Goal: Book appointment/travel/reservation

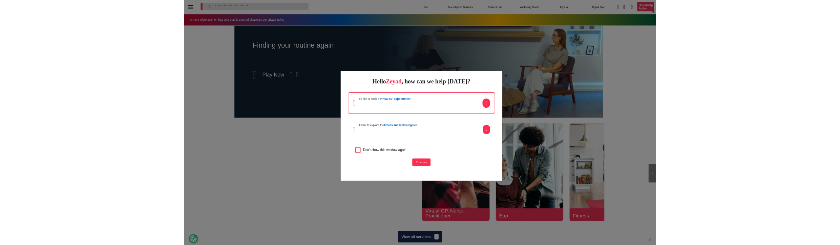
scroll to position [0, 328]
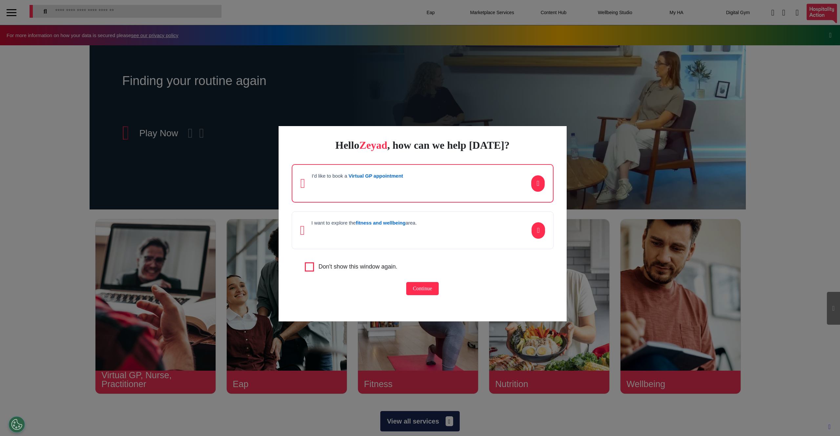
click at [354, 240] on div "I want to explore the fitness and wellbeing area." at bounding box center [363, 230] width 105 height 21
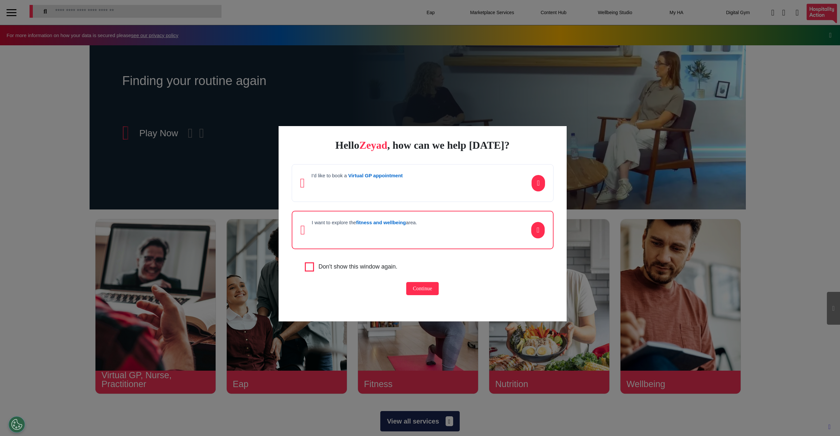
click at [369, 202] on div "I'd like to book a Virtual GP appointment I want to explore the fitness and wel…" at bounding box center [423, 206] width 262 height 85
click at [367, 198] on div "I'd like to book a Virtual GP appointment" at bounding box center [423, 183] width 262 height 38
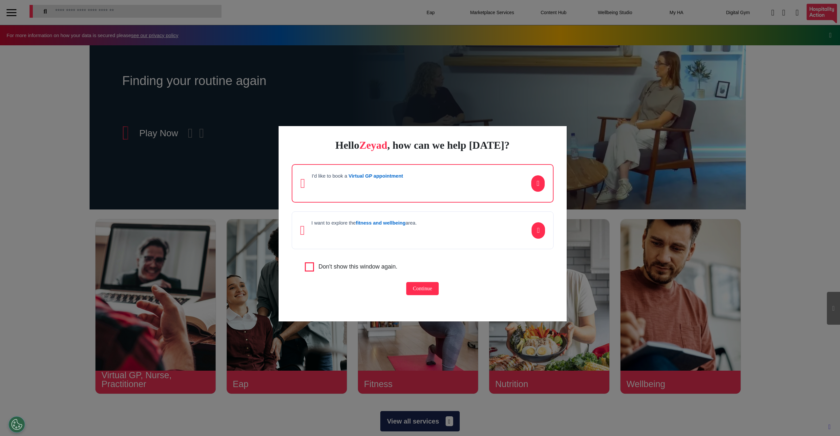
click at [395, 188] on p at bounding box center [357, 185] width 91 height 10
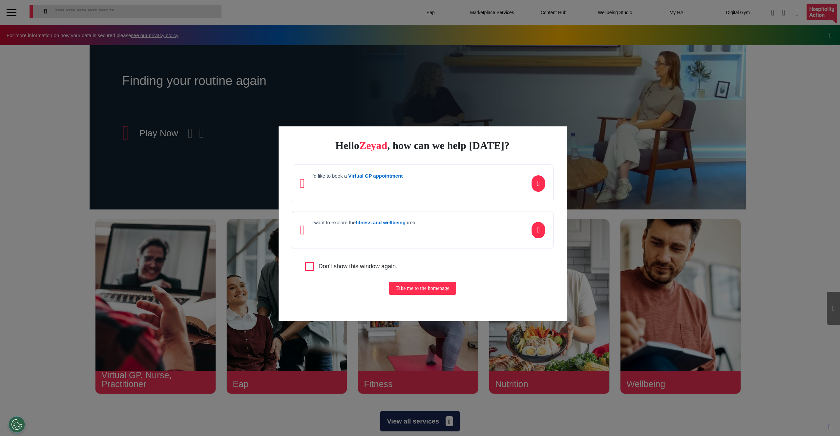
click at [425, 191] on div "I'd like to book a Virtual GP appointment" at bounding box center [423, 183] width 262 height 38
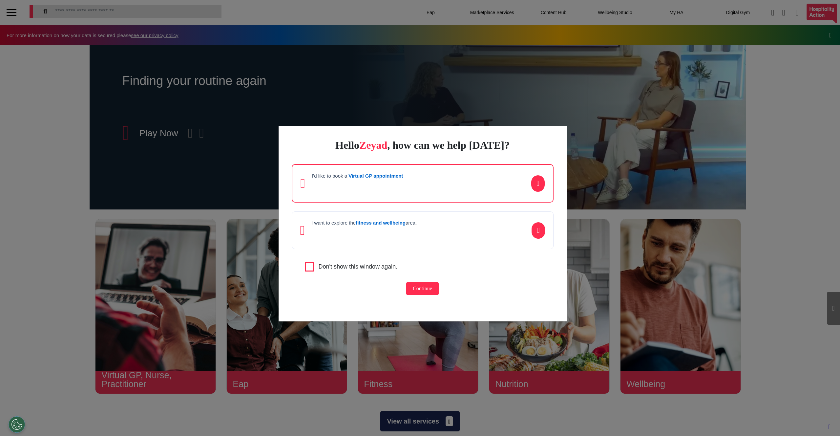
click at [422, 190] on div "I'd like to book a Virtual GP appointment" at bounding box center [423, 183] width 262 height 38
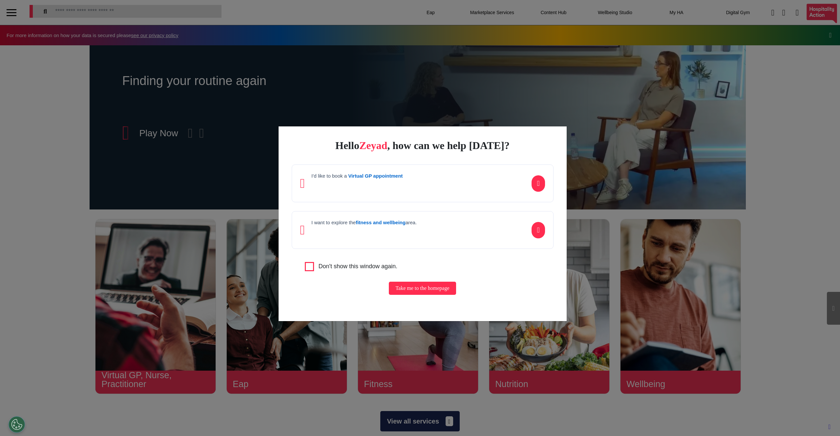
click at [356, 190] on p at bounding box center [356, 185] width 91 height 10
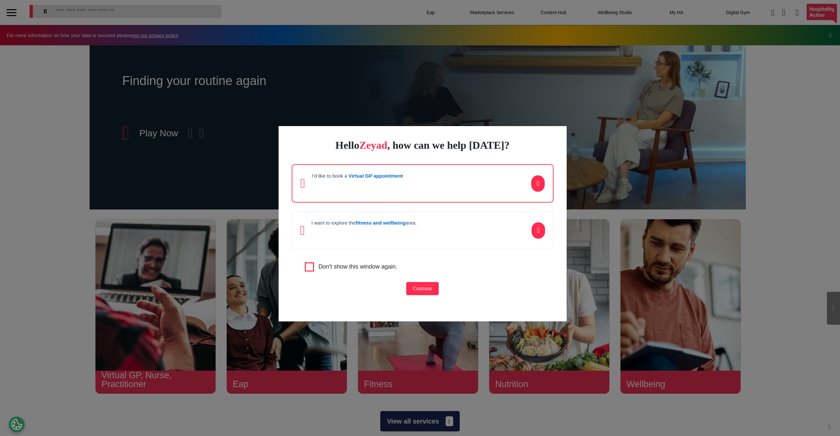
click at [368, 187] on p at bounding box center [357, 185] width 91 height 10
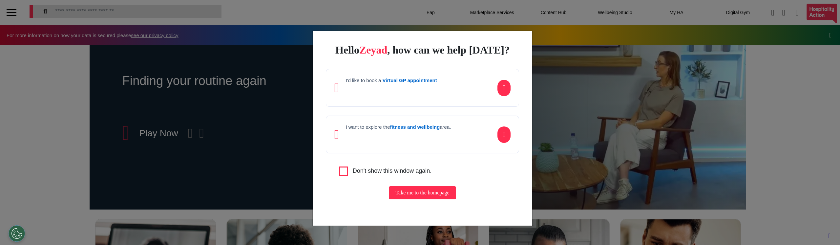
click at [414, 95] on div "I'd like to book a Virtual GP appointment" at bounding box center [391, 87] width 91 height 21
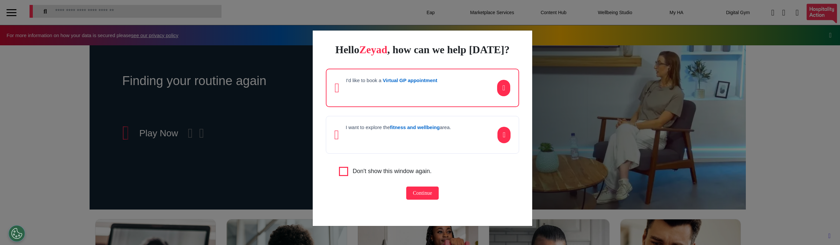
click at [416, 196] on button "Continue" at bounding box center [422, 192] width 32 height 13
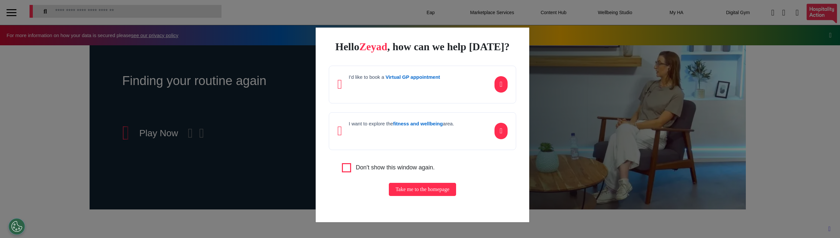
scroll to position [0, 328]
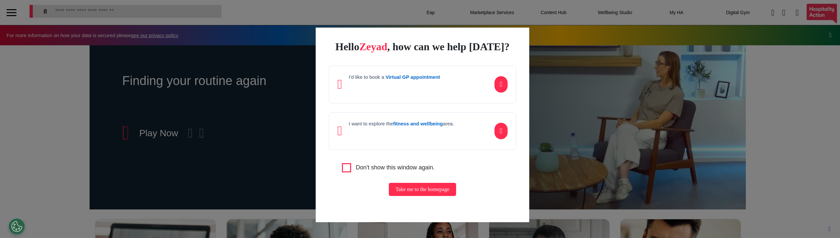
click at [402, 103] on div "I'd like to book a Virtual GP appointment" at bounding box center [422, 85] width 187 height 38
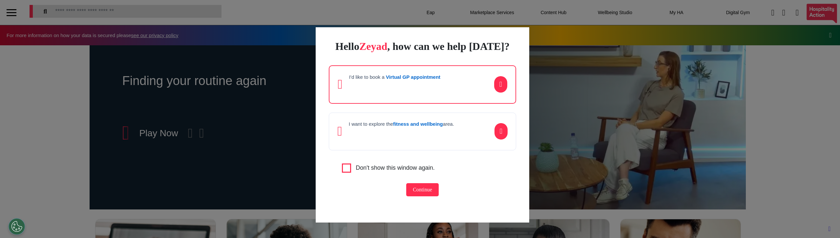
click at [425, 196] on button "Continue" at bounding box center [422, 189] width 32 height 13
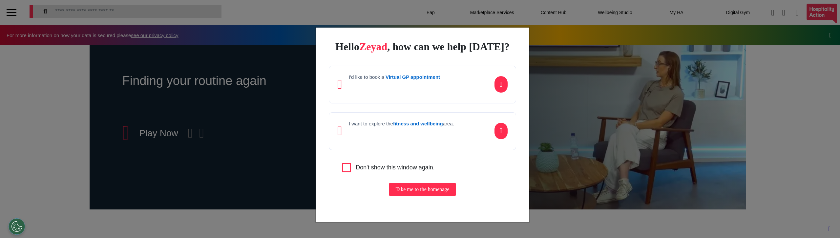
scroll to position [0, 328]
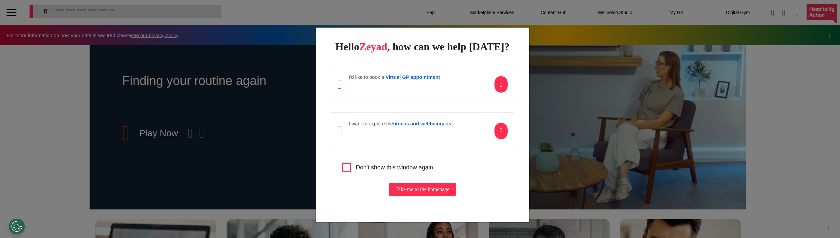
click at [407, 102] on div "I'd like to book a Virtual GP appointment" at bounding box center [422, 85] width 187 height 38
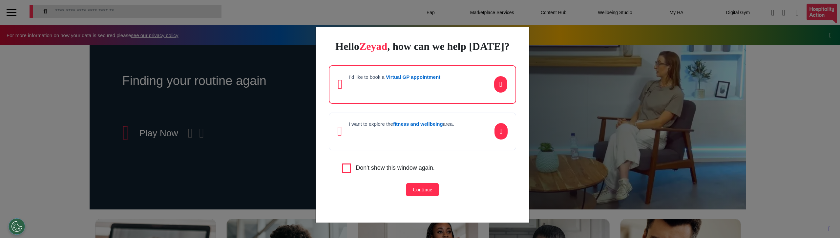
click at [416, 196] on button "Continue" at bounding box center [422, 189] width 32 height 13
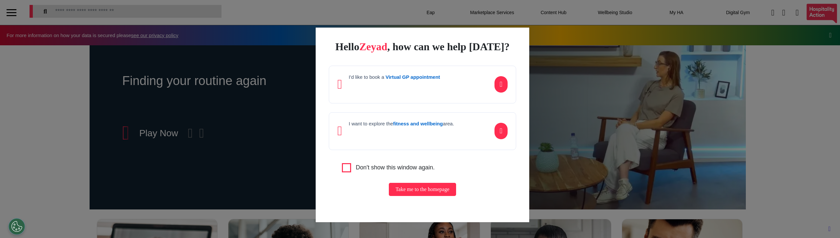
scroll to position [0, 328]
click at [427, 195] on button "Take me to the homepage" at bounding box center [422, 189] width 67 height 13
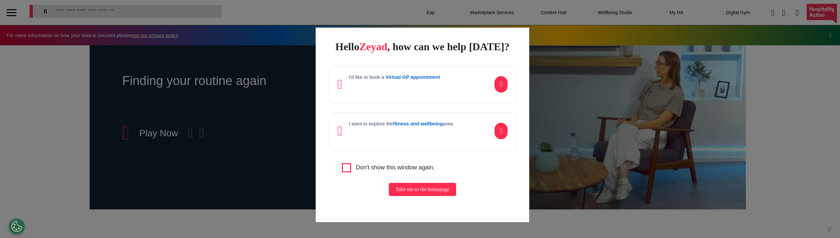
click at [404, 87] on div "I'd like to book a Virtual GP appointment" at bounding box center [394, 84] width 91 height 21
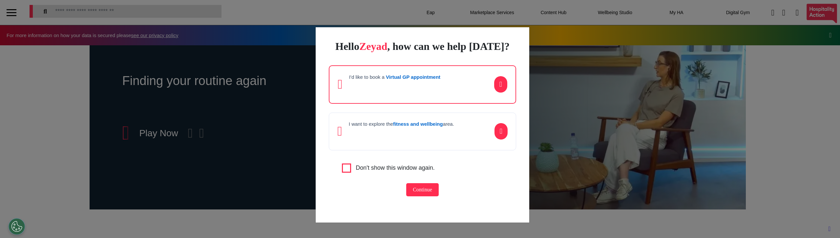
scroll to position [0, 328]
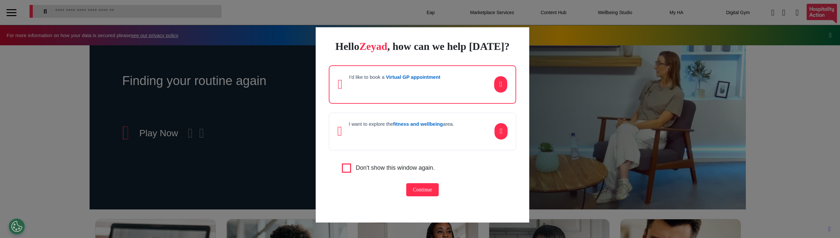
click at [414, 196] on button "Continue" at bounding box center [422, 189] width 32 height 13
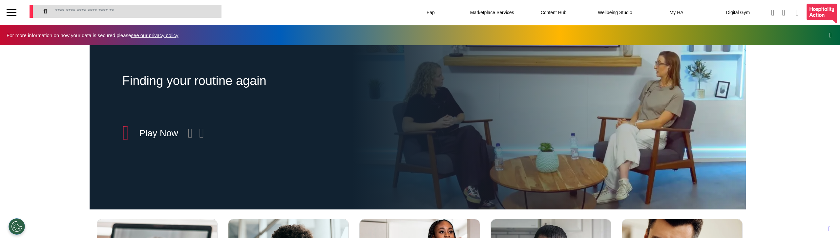
scroll to position [0, 328]
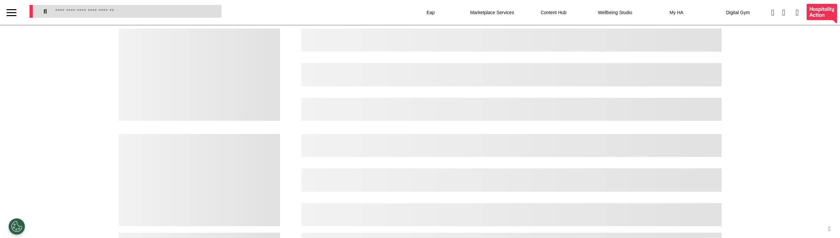
click at [15, 14] on div at bounding box center [12, 12] width 10 height 11
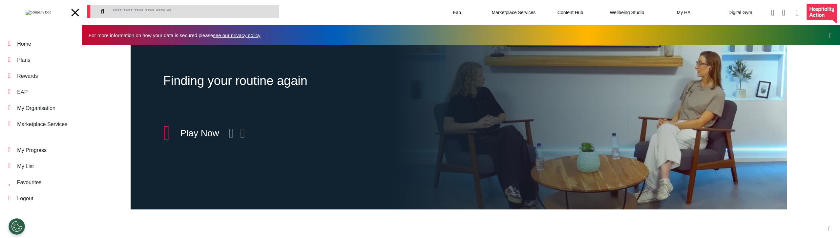
click at [94, 141] on div "Finding your routine again Included in Wellbeing + Play Now" at bounding box center [458, 127] width 753 height 164
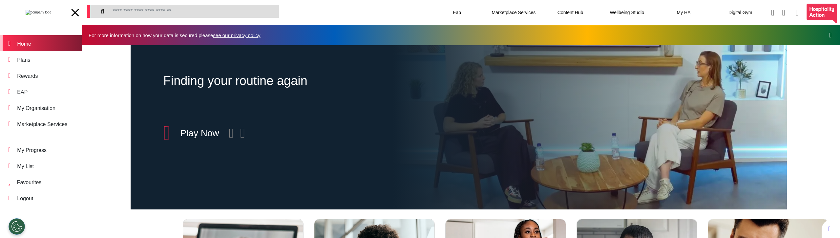
scroll to position [0, 328]
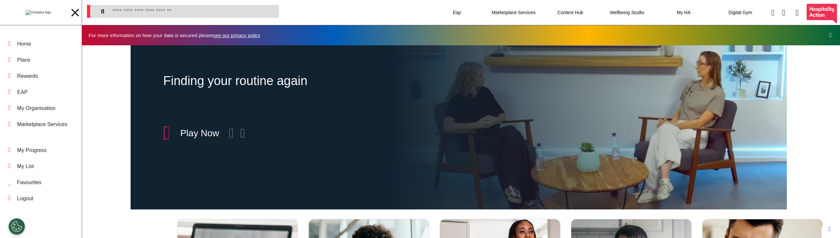
click at [73, 9] on div at bounding box center [75, 13] width 8 height 8
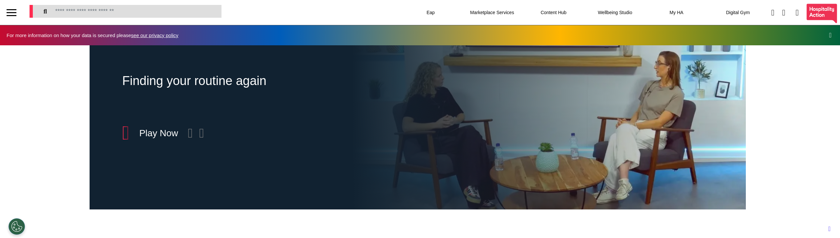
scroll to position [0, 328]
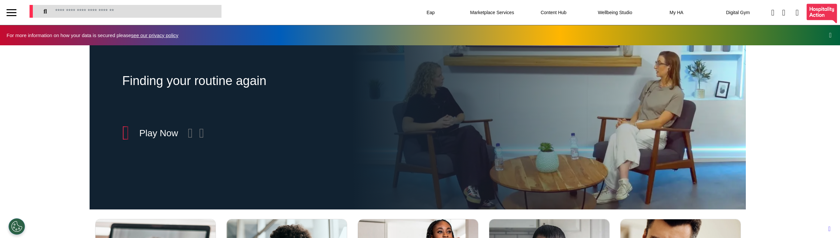
click at [7, 10] on div at bounding box center [12, 12] width 10 height 11
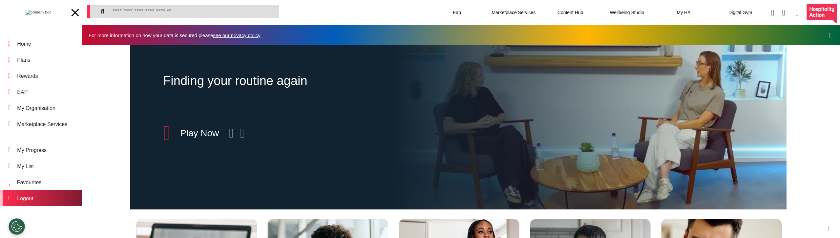
click at [40, 194] on div "Logout" at bounding box center [41, 198] width 82 height 16
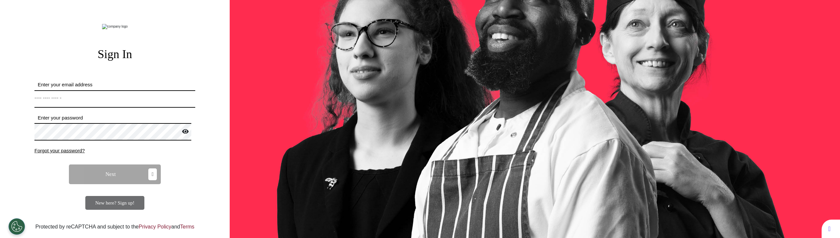
click at [97, 108] on input "Enter your email address" at bounding box center [114, 98] width 161 height 17
type input "**********"
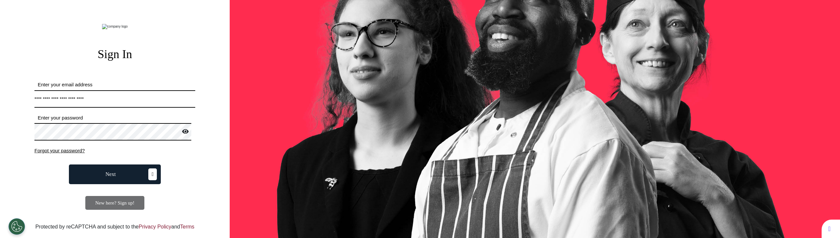
click at [98, 184] on button "Next" at bounding box center [115, 174] width 92 height 20
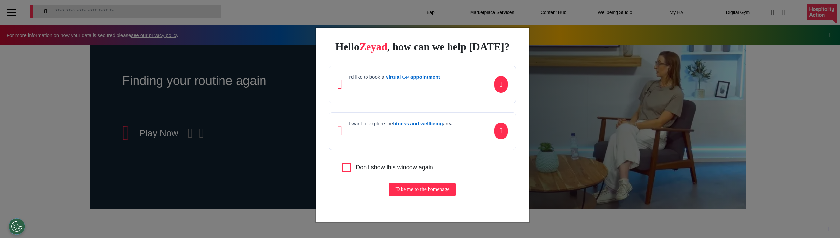
scroll to position [0, 328]
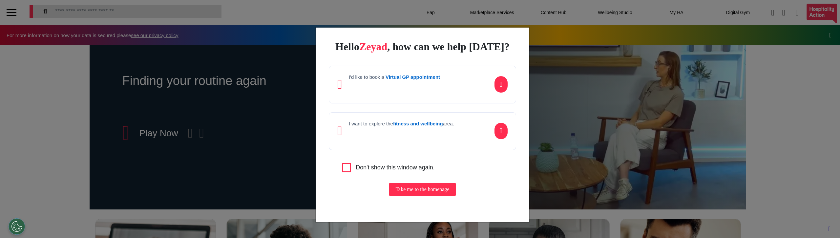
click at [400, 194] on button "Take me to the homepage" at bounding box center [422, 189] width 67 height 13
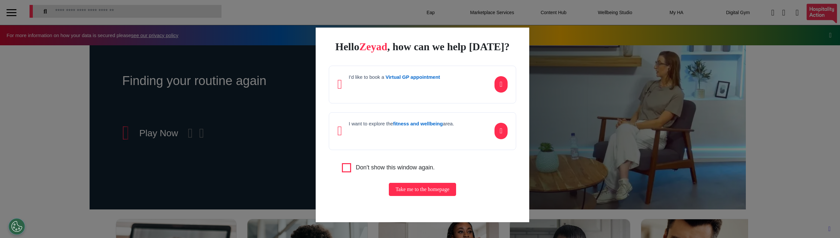
scroll to position [0, 328]
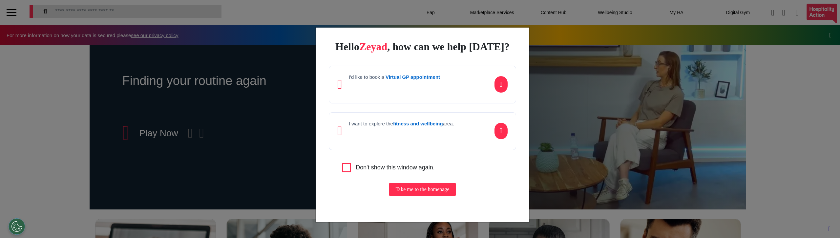
click at [368, 28] on div "Hello [PERSON_NAME] , how can we help [DATE]? I'd like to book a Virtual GP app…" at bounding box center [423, 125] width 214 height 195
click at [434, 64] on div "Hello [PERSON_NAME] , how can we help [DATE]? I'd like to book a Virtual GP app…" at bounding box center [423, 125] width 214 height 195
click at [423, 196] on button "Take me to the homepage" at bounding box center [422, 189] width 67 height 13
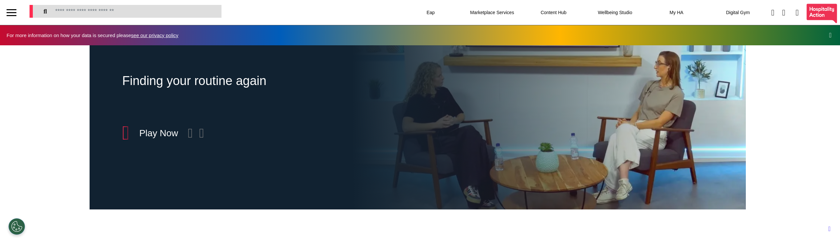
scroll to position [0, 328]
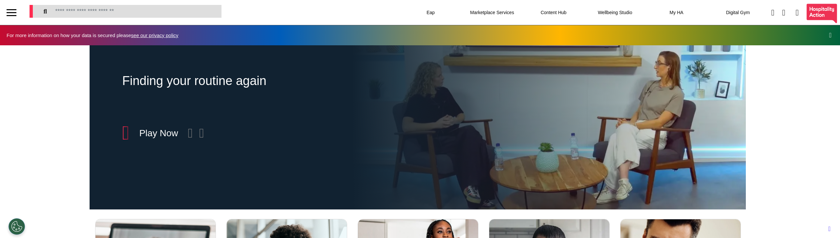
click at [35, 133] on div "Finding your routine again Included in Wellbeing + Play Now" at bounding box center [417, 127] width 835 height 164
click at [13, 15] on div at bounding box center [12, 15] width 10 height 1
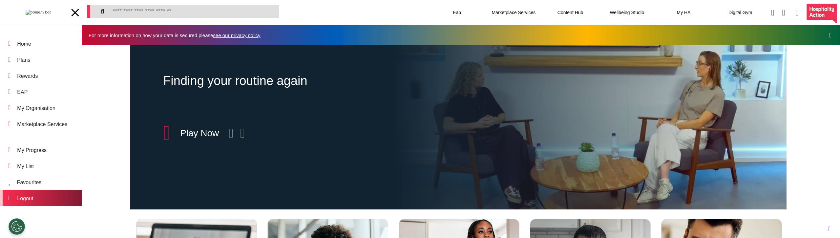
click at [44, 194] on div "Logout" at bounding box center [41, 198] width 82 height 16
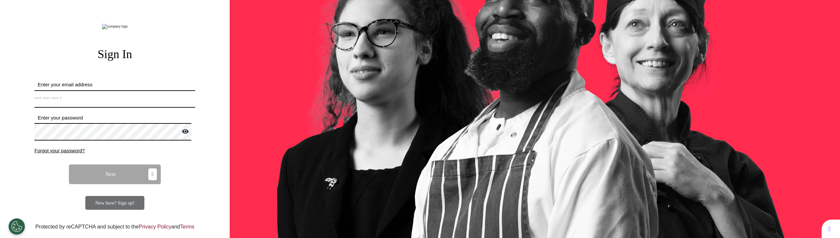
click at [102, 108] on input "Enter your email address" at bounding box center [114, 98] width 161 height 17
type input "**********"
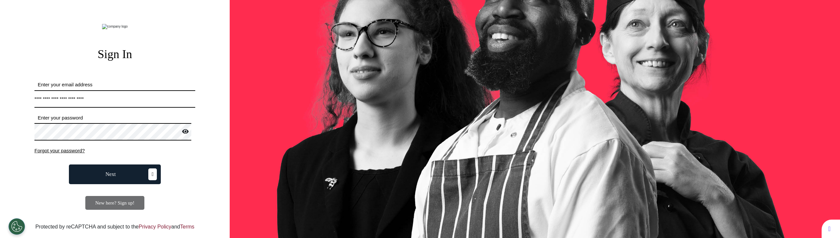
click at [114, 184] on button "Next" at bounding box center [115, 174] width 92 height 20
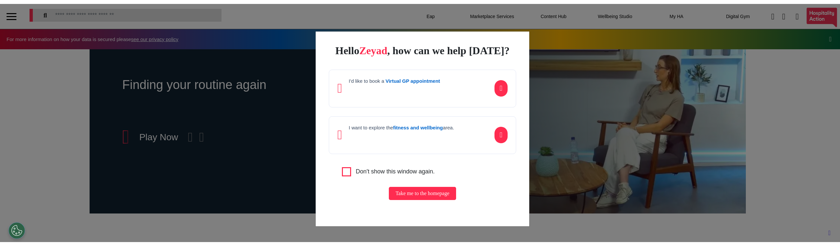
scroll to position [0, 328]
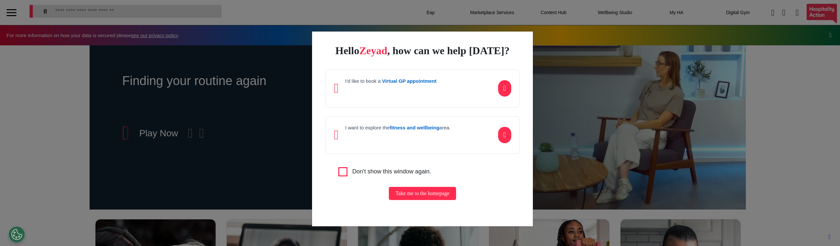
click at [413, 96] on div "I'd like to book a Virtual GP appointment" at bounding box center [390, 88] width 91 height 21
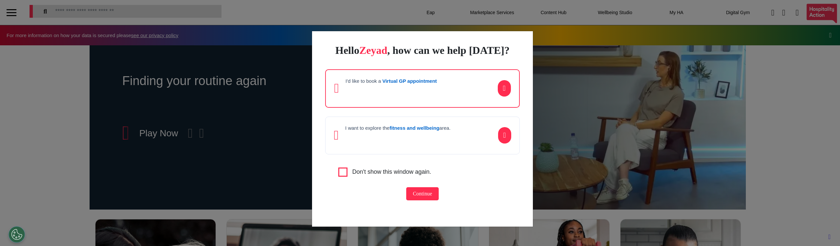
click at [409, 142] on div "I want to explore the fitness and wellbeing area." at bounding box center [397, 135] width 105 height 21
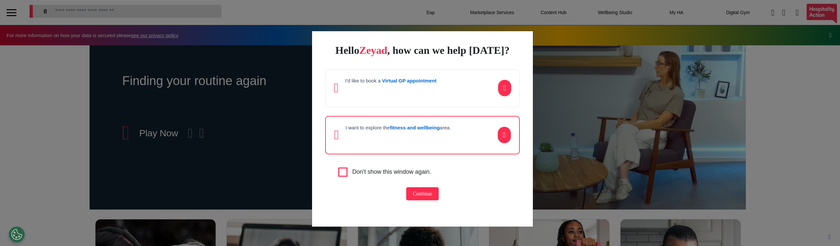
click at [421, 98] on div "I'd like to book a Virtual GP appointment" at bounding box center [390, 88] width 91 height 21
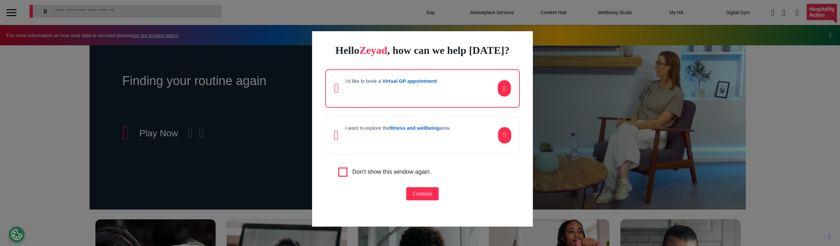
click at [377, 140] on p at bounding box center [397, 138] width 105 height 10
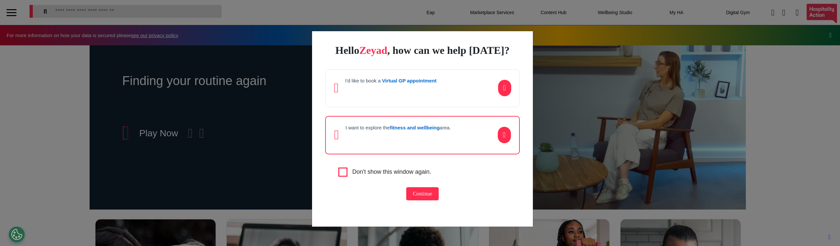
click at [396, 102] on div "I'd like to book a Virtual GP appointment" at bounding box center [422, 88] width 194 height 38
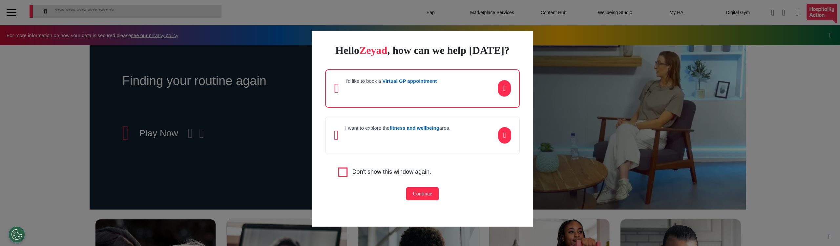
click at [475, 157] on div "Hello Zeyad , how can we help today? I'd like to book a Virtual GP appointment …" at bounding box center [422, 128] width 220 height 195
click at [468, 146] on div "I want to explore the fitness and wellbeing area." at bounding box center [422, 135] width 194 height 38
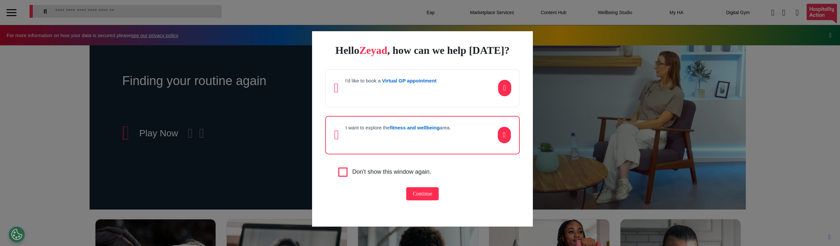
click at [466, 141] on div "I want to explore the fitness and wellbeing area." at bounding box center [422, 135] width 194 height 38
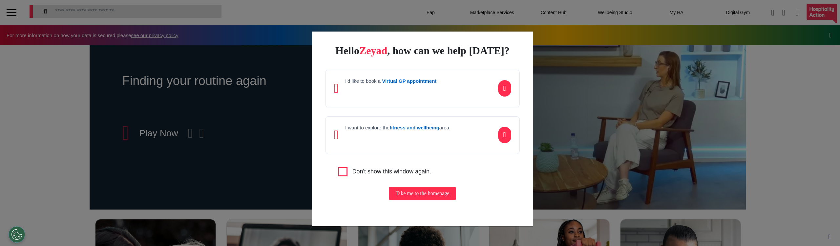
click at [464, 134] on div "I want to explore the fitness and wellbeing area." at bounding box center [422, 135] width 194 height 38
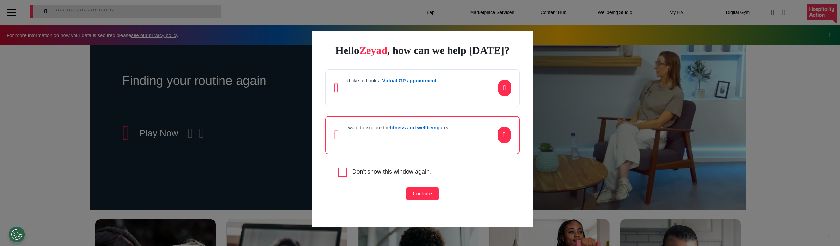
click at [467, 145] on div "I want to explore the fitness and wellbeing area." at bounding box center [422, 135] width 194 height 38
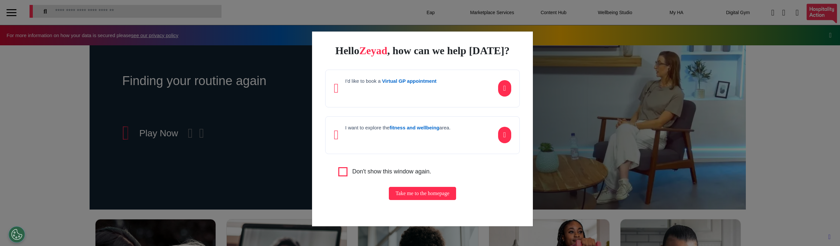
click at [480, 163] on div "Hello [PERSON_NAME] , how can we help [DATE]? I'd like to book a Virtual GP app…" at bounding box center [422, 128] width 220 height 195
click at [360, 139] on p at bounding box center [397, 137] width 105 height 10
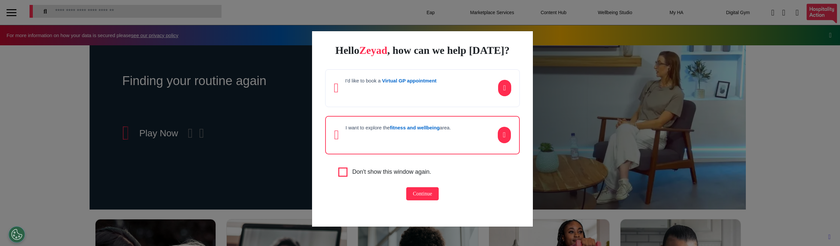
click at [360, 139] on p at bounding box center [398, 137] width 105 height 10
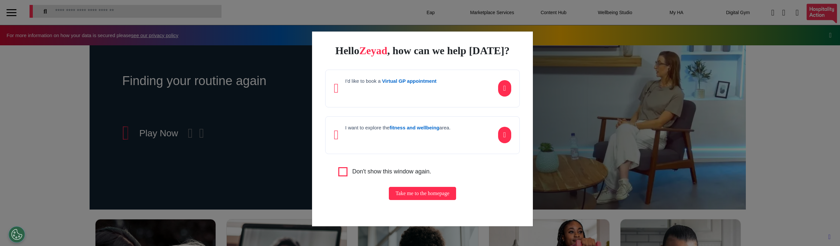
click at [354, 159] on div "Hello [PERSON_NAME] , how can we help [DATE]? I'd like to book a Virtual GP app…" at bounding box center [422, 128] width 220 height 195
click at [333, 196] on div "Hello [PERSON_NAME] , how can we help [DATE]? I'd like to book a Virtual GP app…" at bounding box center [422, 128] width 220 height 195
click at [341, 189] on div "Hello [PERSON_NAME] , how can we help [DATE]? I'd like to book a Virtual GP app…" at bounding box center [422, 128] width 220 height 195
click at [426, 174] on label "Don't show this window again." at bounding box center [391, 171] width 79 height 9
click at [421, 175] on label "Don't show this window again." at bounding box center [391, 171] width 79 height 9
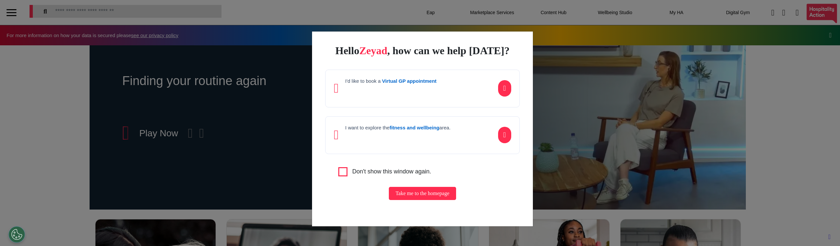
click at [350, 161] on div "Hello [PERSON_NAME] , how can we help [DATE]? I'd like to book a Virtual GP app…" at bounding box center [422, 128] width 220 height 195
click at [298, 113] on div "Hello [PERSON_NAME] , how can we help [DATE]? I'd like to book a Virtual GP app…" at bounding box center [420, 123] width 840 height 246
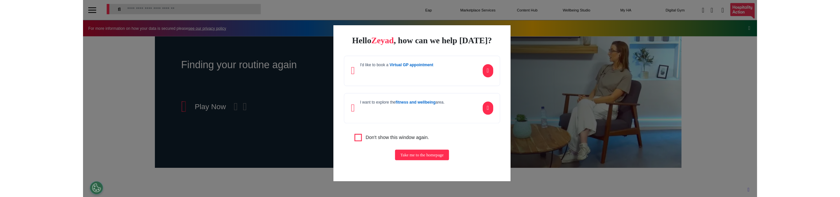
scroll to position [0, 328]
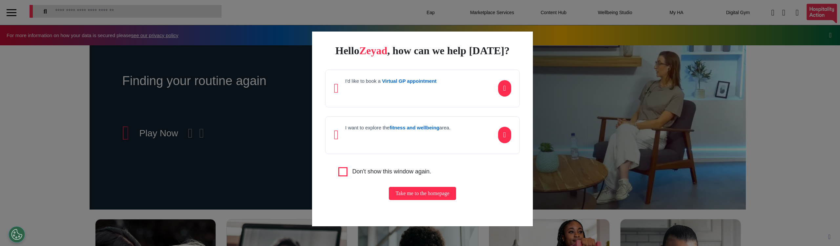
click at [381, 172] on label "Don't show this window again." at bounding box center [391, 171] width 79 height 9
click at [431, 165] on div "Hello [PERSON_NAME] , how can we help [DATE]? I'd like to book a Virtual GP app…" at bounding box center [422, 128] width 220 height 195
click at [418, 163] on div "Hello [PERSON_NAME] , how can we help [DATE]? I'd like to book a Virtual GP app…" at bounding box center [422, 128] width 220 height 195
click at [418, 173] on label "Don't show this window again." at bounding box center [391, 171] width 79 height 9
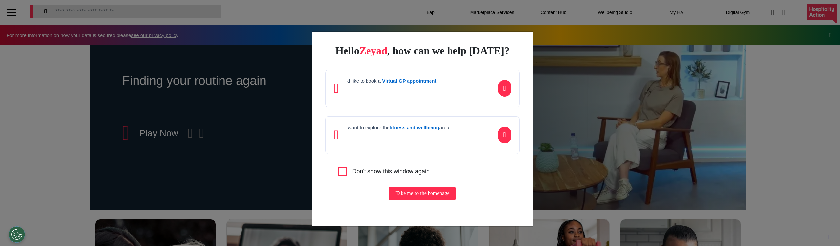
click at [415, 171] on label "Don't show this window again." at bounding box center [391, 171] width 79 height 9
click at [418, 165] on div "Hello [PERSON_NAME] , how can we help [DATE]? I'd like to book a Virtual GP app…" at bounding box center [422, 128] width 220 height 195
click at [382, 174] on label "Don't show this window again." at bounding box center [391, 171] width 79 height 9
click at [352, 171] on label "Don't show this window again." at bounding box center [391, 171] width 79 height 9
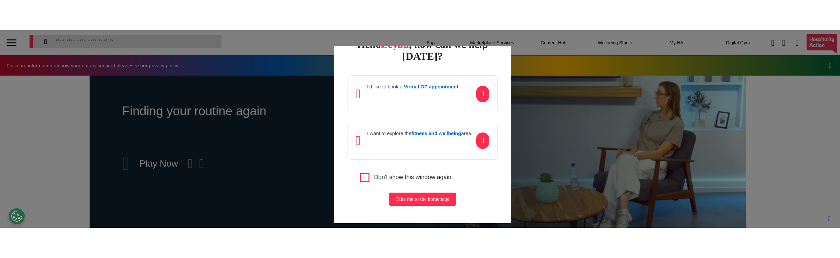
scroll to position [0, 0]
